Goal: Book appointment/travel/reservation

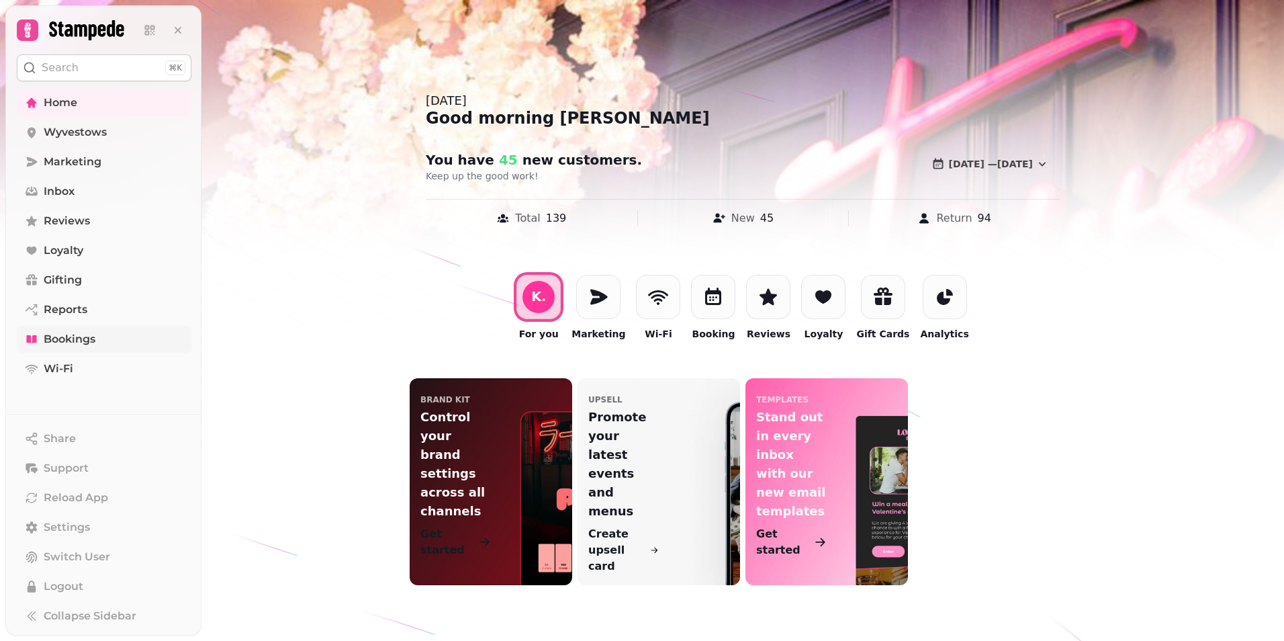
click at [69, 336] on span "Bookings" at bounding box center [70, 339] width 52 height 16
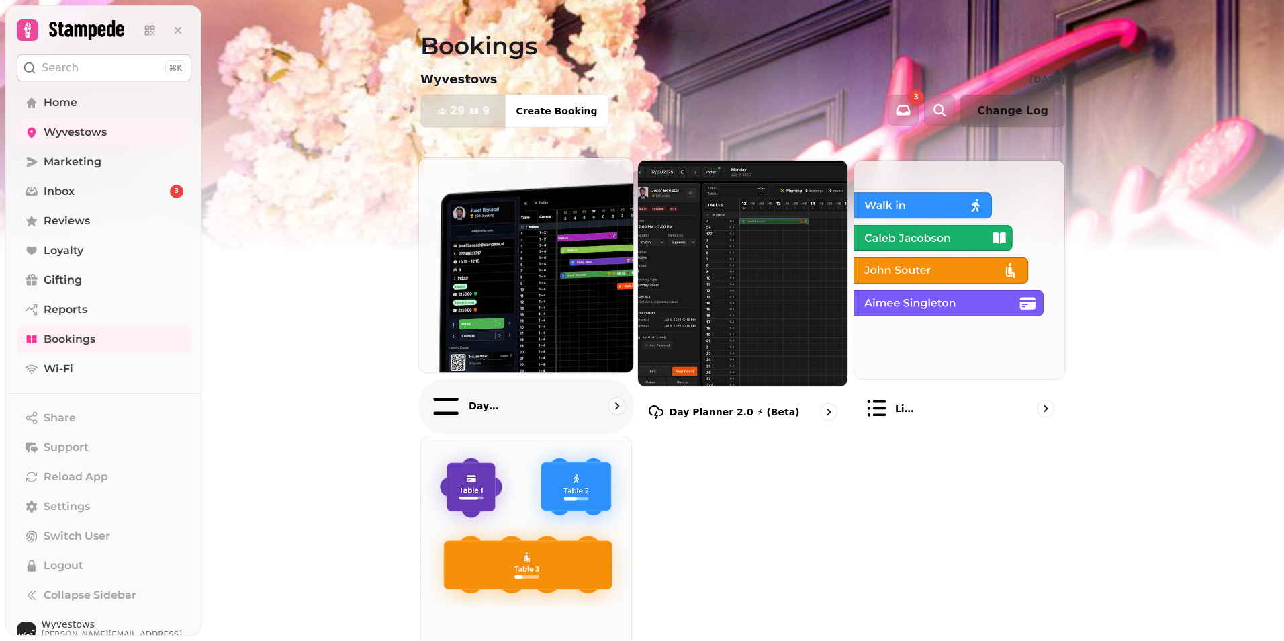
click at [545, 395] on div "Day planner" at bounding box center [527, 406] width 216 height 56
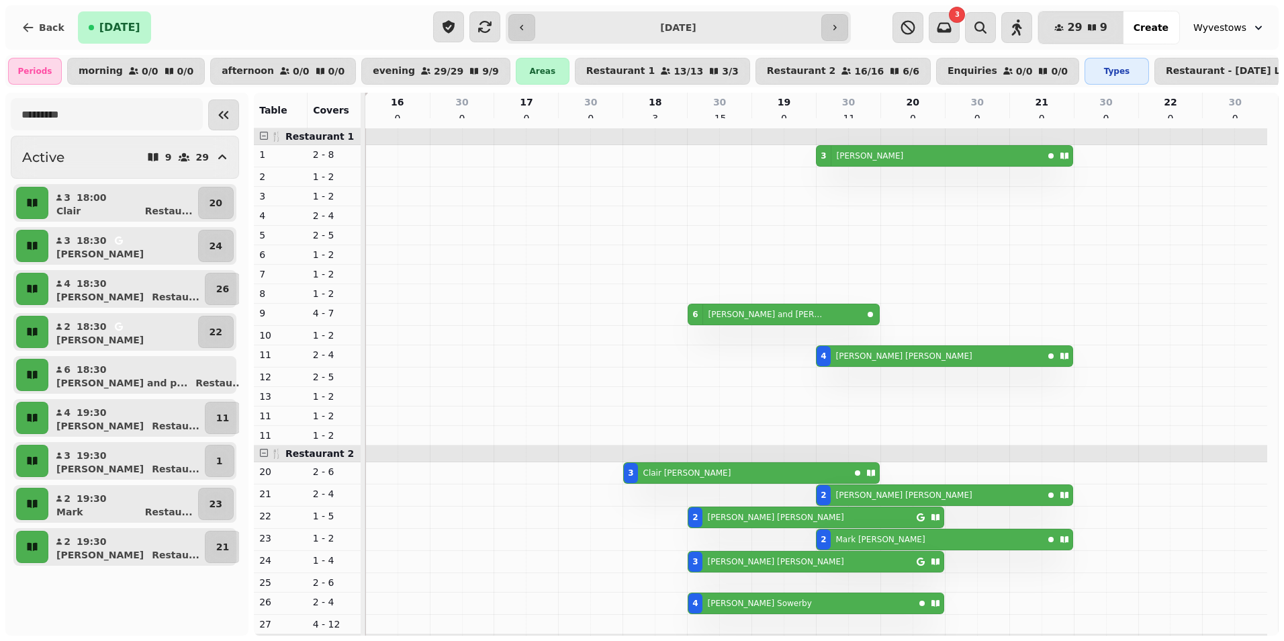
click at [748, 22] on input "**********" at bounding box center [678, 27] width 280 height 21
type input "**********"
